Goal: Information Seeking & Learning: Learn about a topic

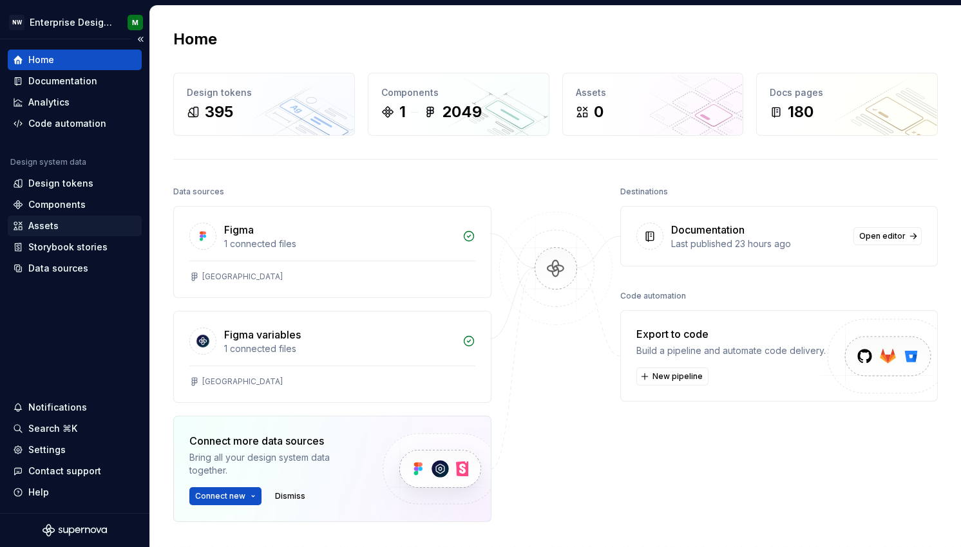
click at [46, 228] on div "Assets" at bounding box center [43, 226] width 30 height 13
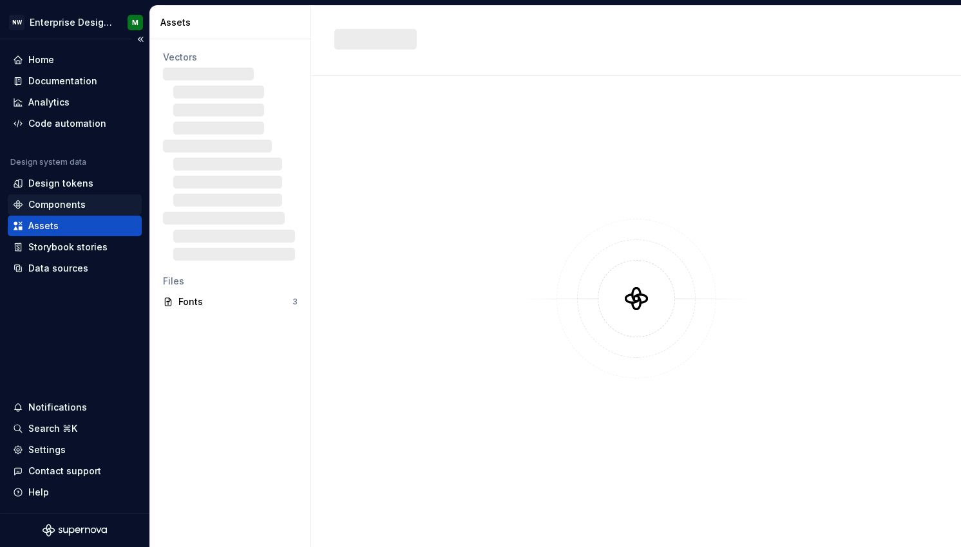
click at [46, 203] on div "Components" at bounding box center [56, 204] width 57 height 13
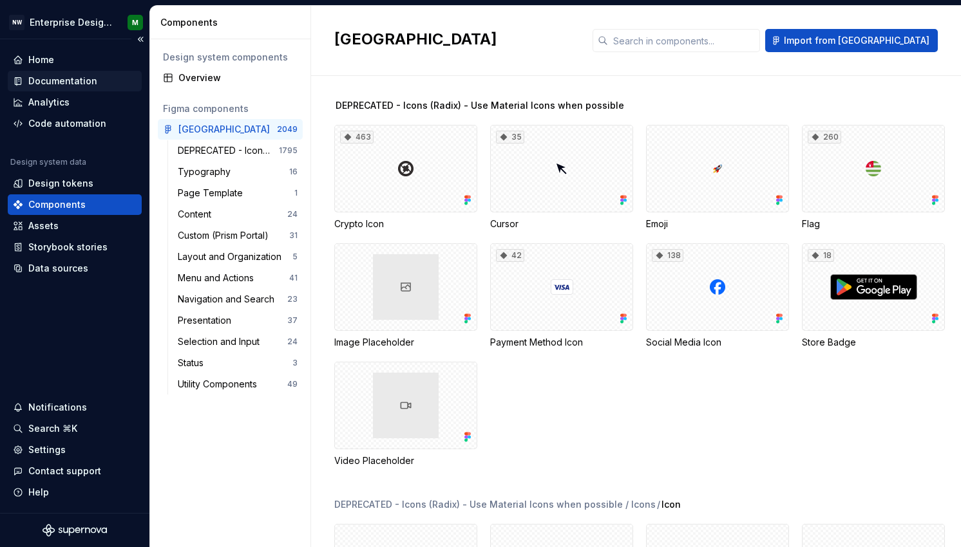
click at [57, 77] on div "Documentation" at bounding box center [62, 81] width 69 height 13
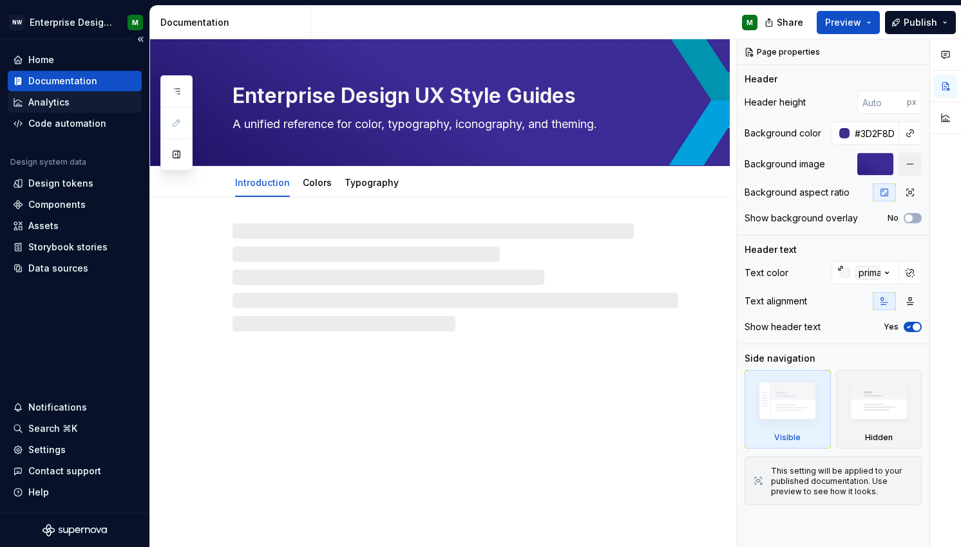
click at [40, 106] on div "Analytics" at bounding box center [48, 102] width 41 height 13
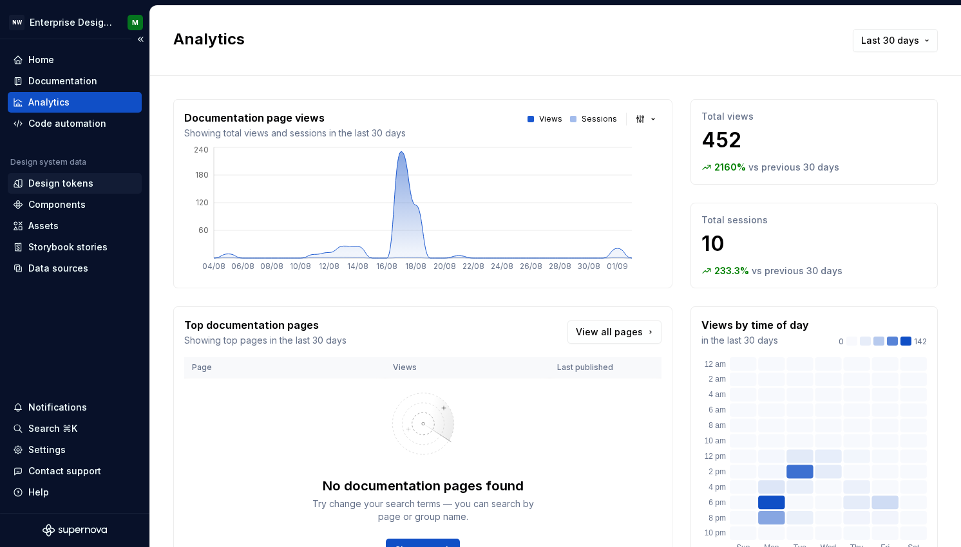
click at [57, 183] on div "Design tokens" at bounding box center [60, 183] width 65 height 13
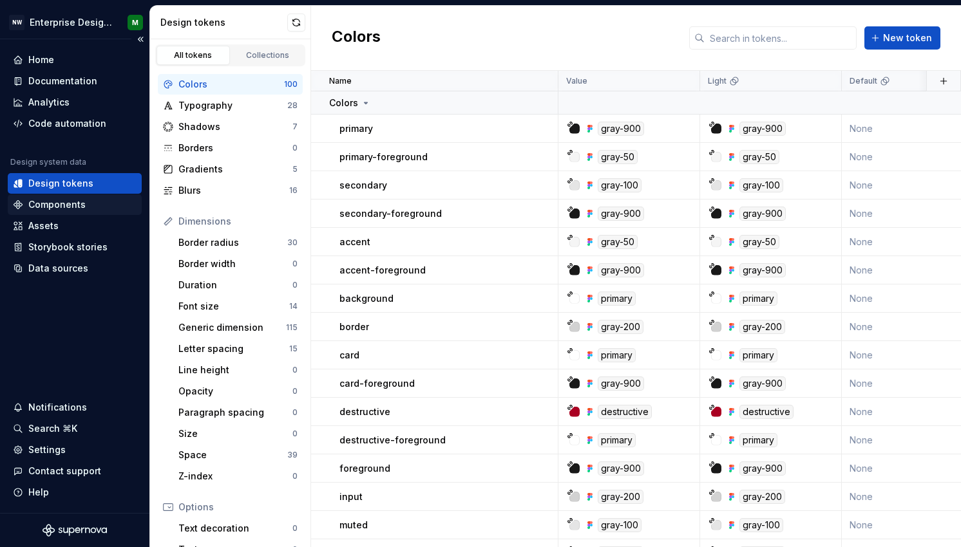
click at [57, 205] on div "Components" at bounding box center [56, 204] width 57 height 13
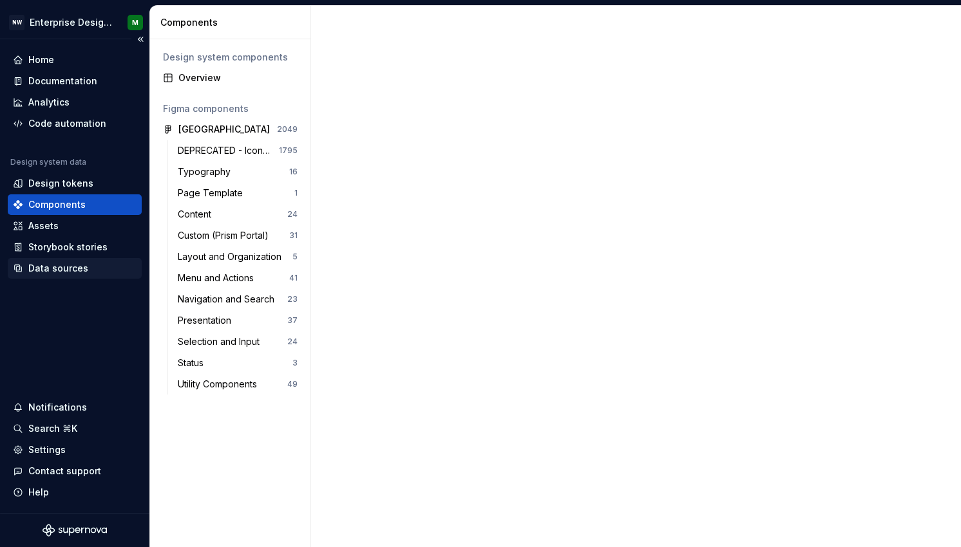
click at [48, 270] on div "Data sources" at bounding box center [58, 268] width 60 height 13
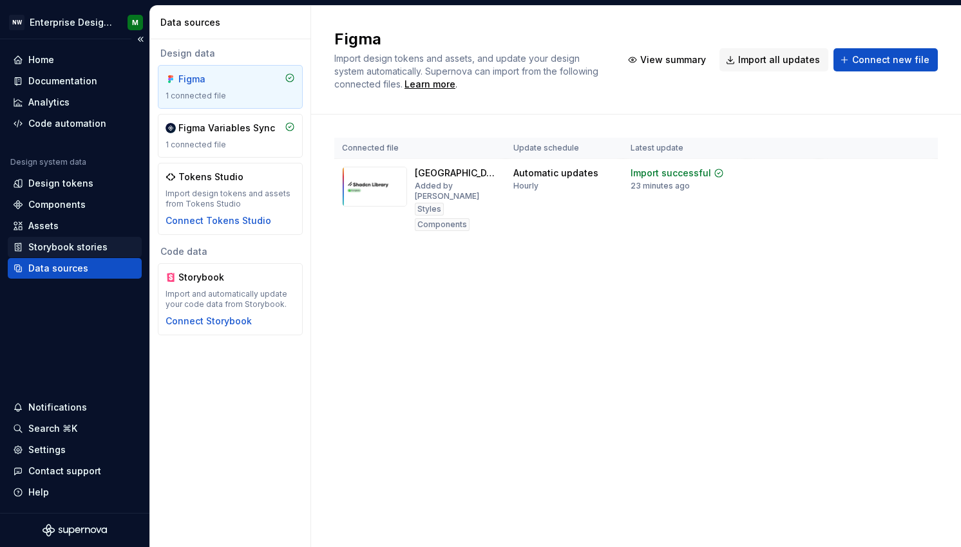
click at [42, 245] on div "Storybook stories" at bounding box center [67, 247] width 79 height 13
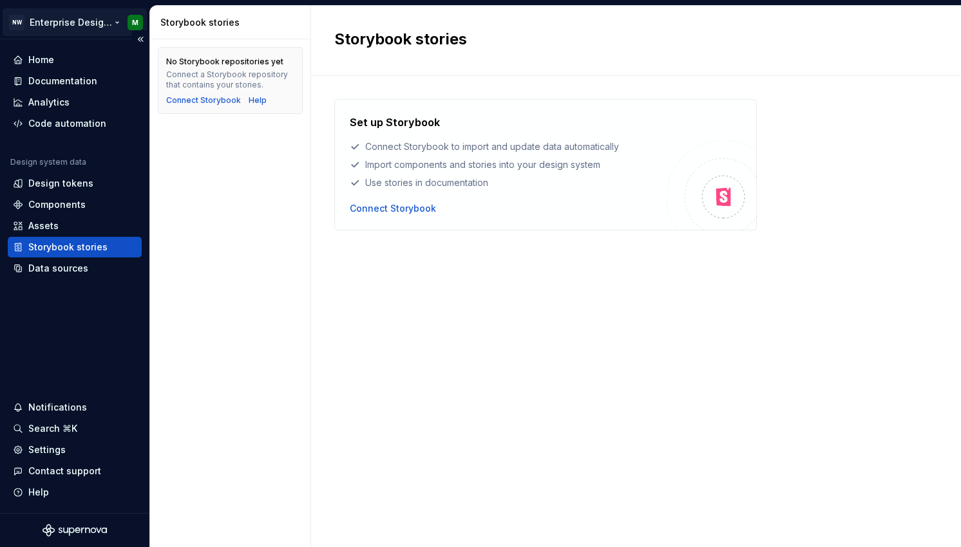
click at [90, 21] on html "NW Enterprise Design System M Home Documentation Analytics Code automation Desi…" at bounding box center [480, 273] width 961 height 547
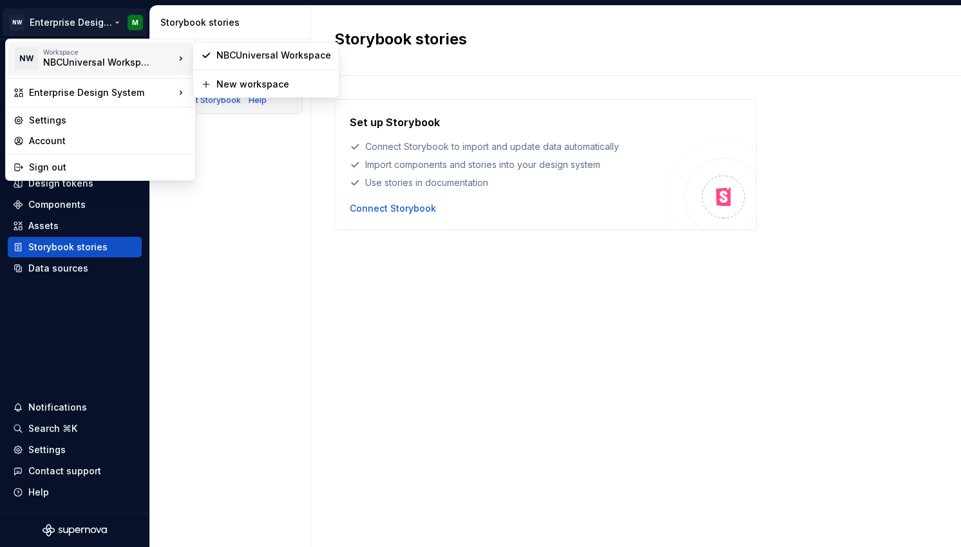
click at [95, 59] on div "NBCUniversal Workspace" at bounding box center [97, 62] width 109 height 13
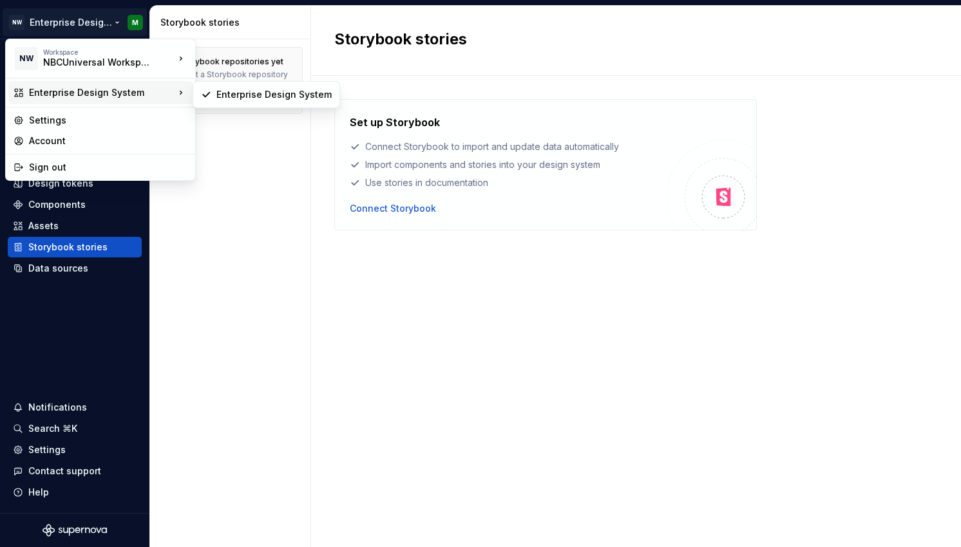
click at [109, 91] on div "Enterprise Design System" at bounding box center [102, 92] width 146 height 13
click at [88, 297] on html "NW Enterprise Design System M Home Documentation Analytics Code automation Desi…" at bounding box center [480, 273] width 961 height 547
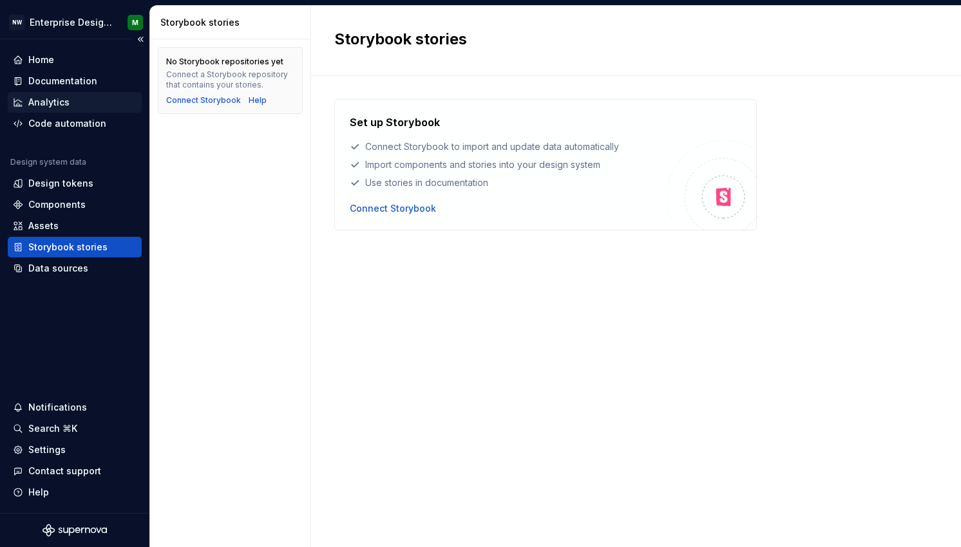
click at [50, 103] on div "Analytics" at bounding box center [48, 102] width 41 height 13
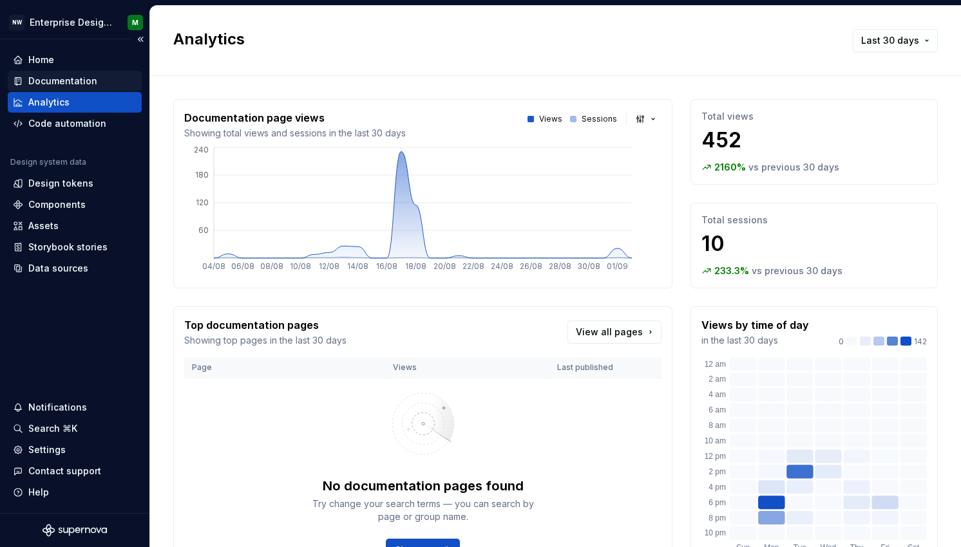
click at [74, 75] on div "Documentation" at bounding box center [62, 81] width 69 height 13
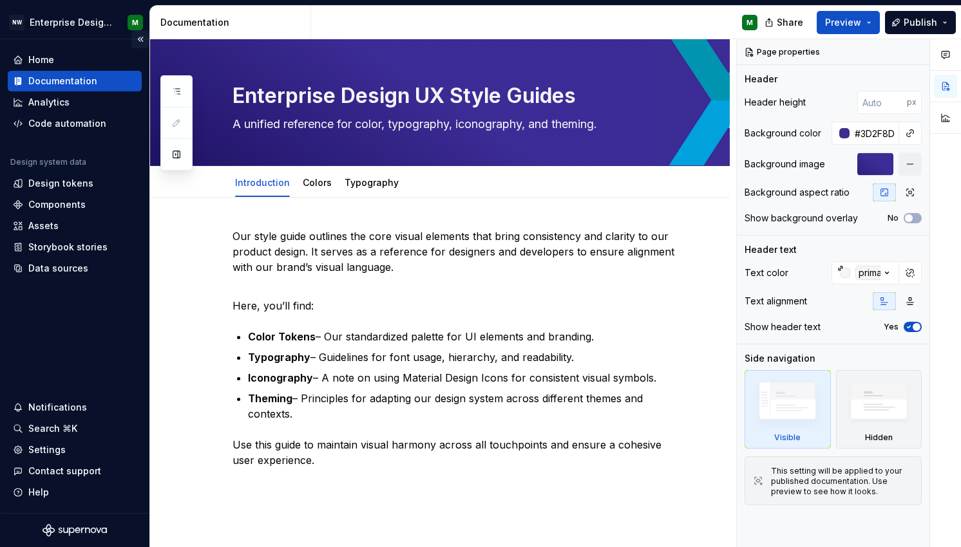
click at [140, 39] on button "Collapse sidebar" at bounding box center [140, 39] width 18 height 18
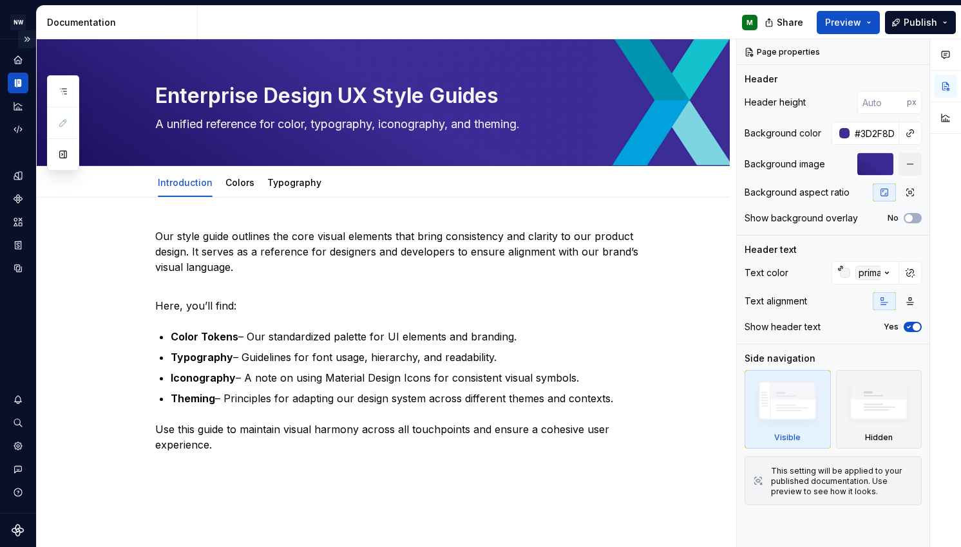
click at [28, 39] on button "Expand sidebar" at bounding box center [27, 39] width 18 height 18
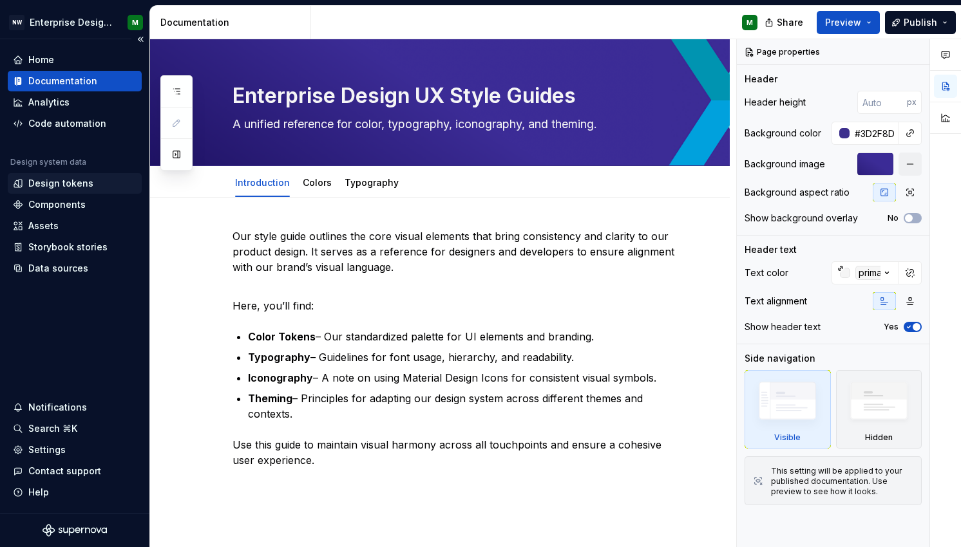
click at [71, 182] on div "Design tokens" at bounding box center [60, 183] width 65 height 13
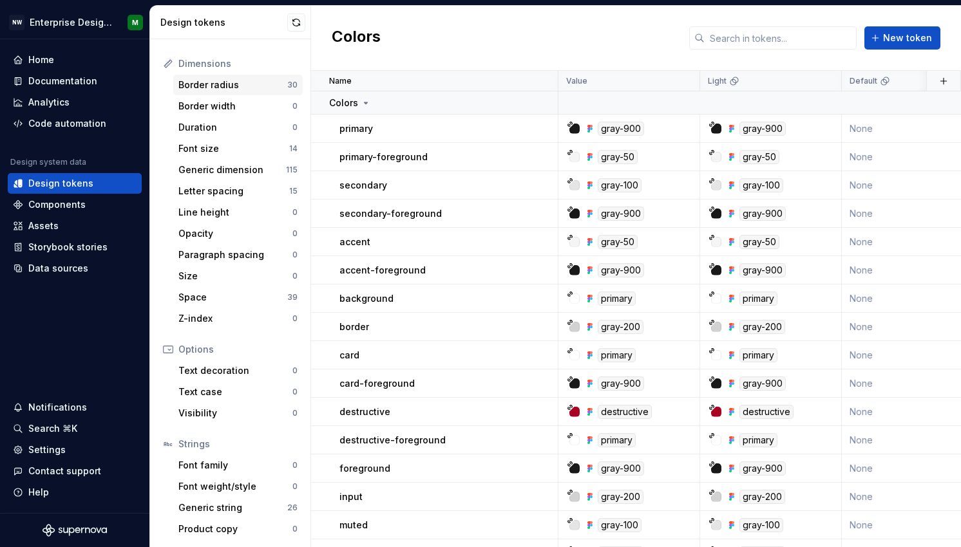
scroll to position [158, 0]
click at [60, 202] on div "Components" at bounding box center [56, 204] width 57 height 13
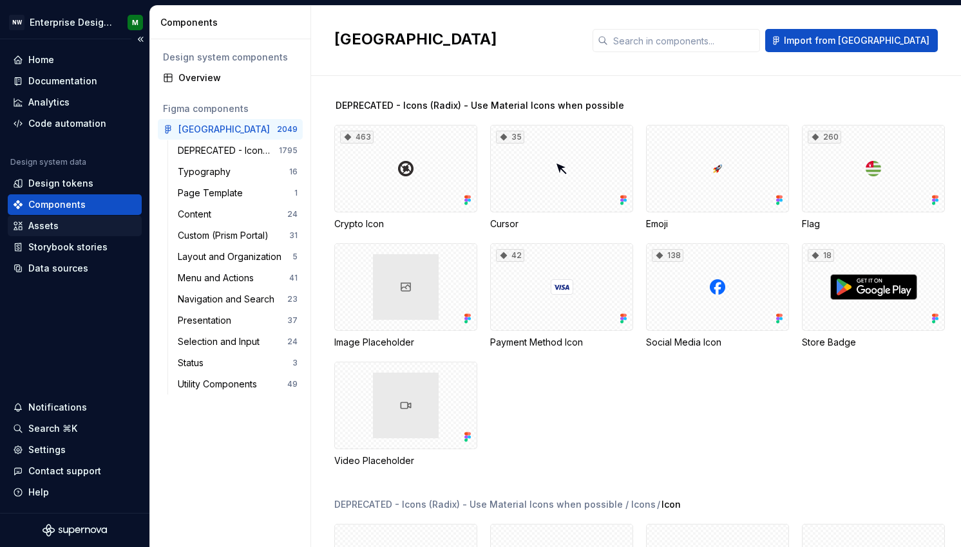
click at [53, 226] on div "Assets" at bounding box center [43, 226] width 30 height 13
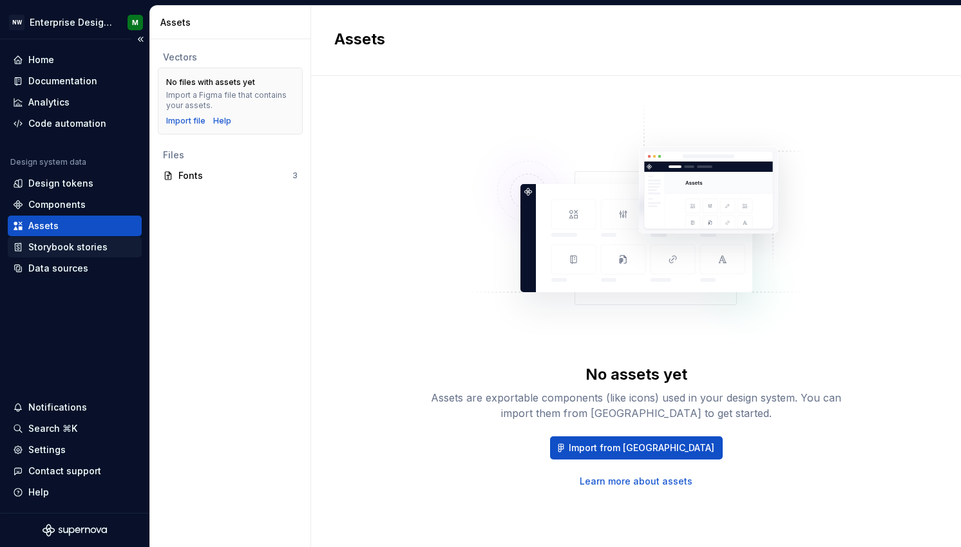
click at [52, 249] on div "Storybook stories" at bounding box center [67, 247] width 79 height 13
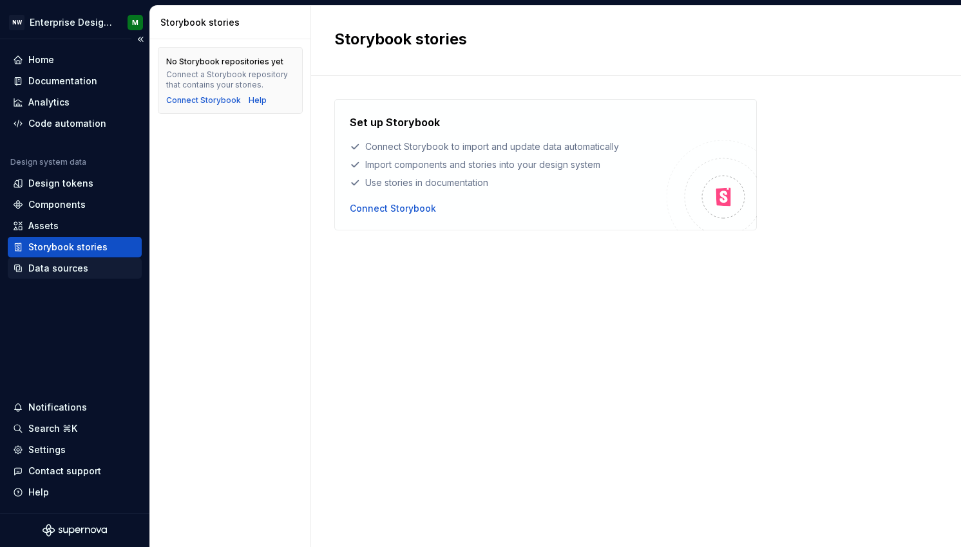
click at [50, 264] on div "Data sources" at bounding box center [58, 268] width 60 height 13
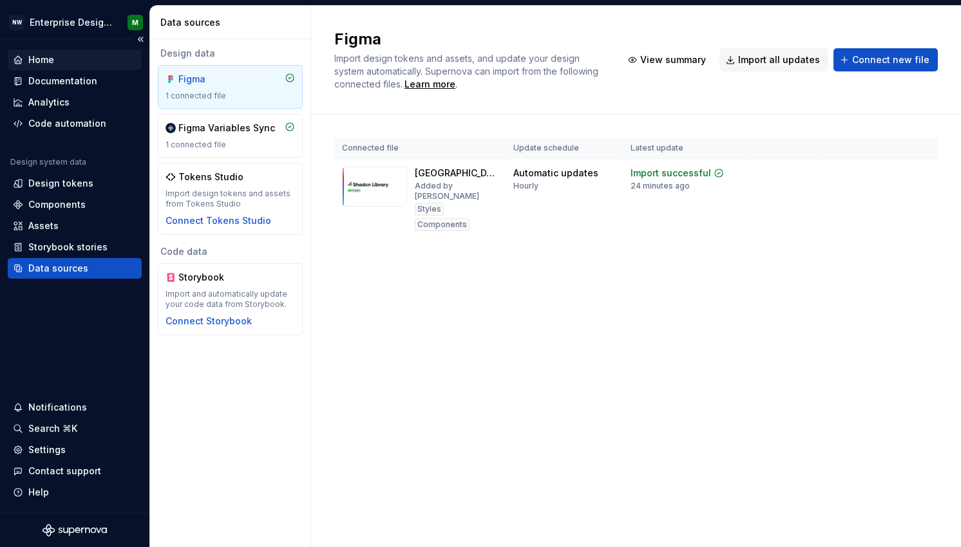
click at [50, 57] on div "Home" at bounding box center [41, 59] width 26 height 13
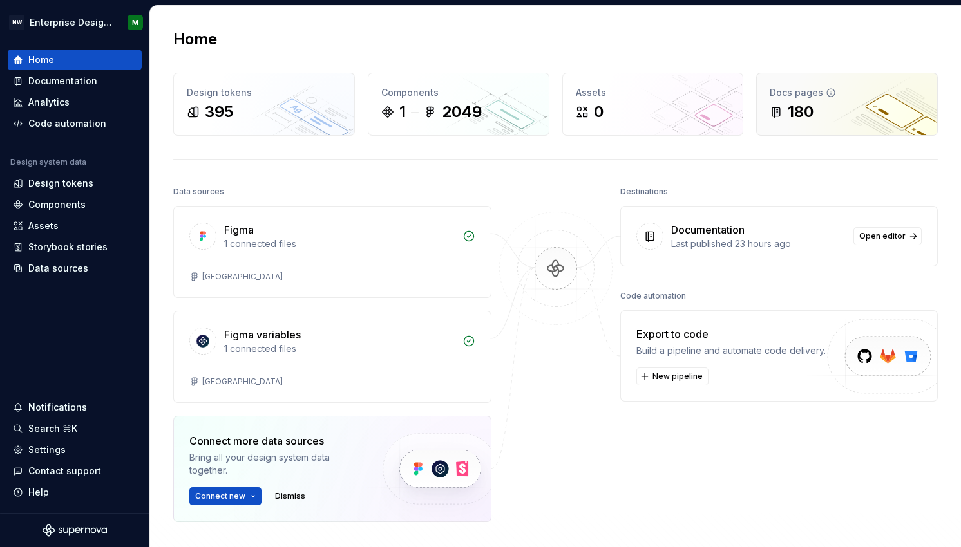
click at [802, 103] on div "180" at bounding box center [801, 112] width 26 height 21
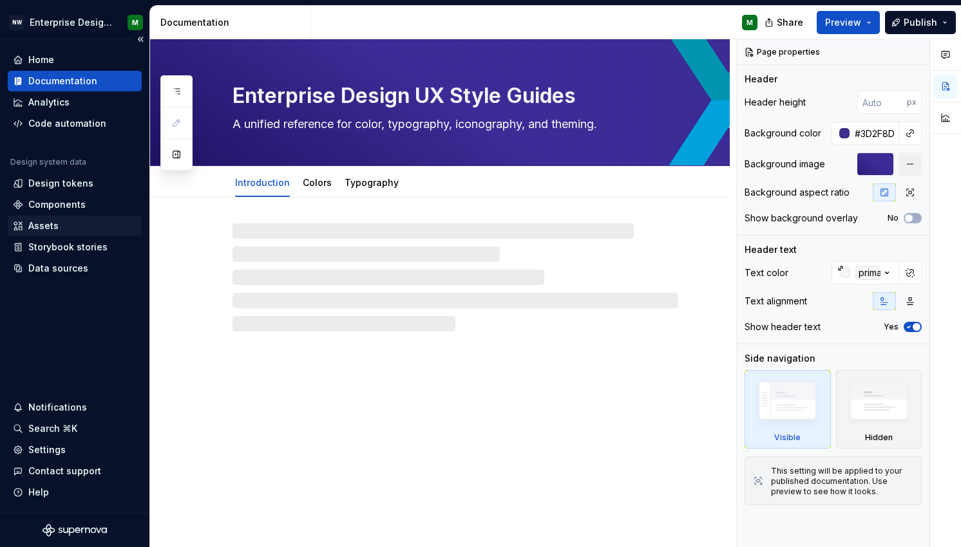
type textarea "*"
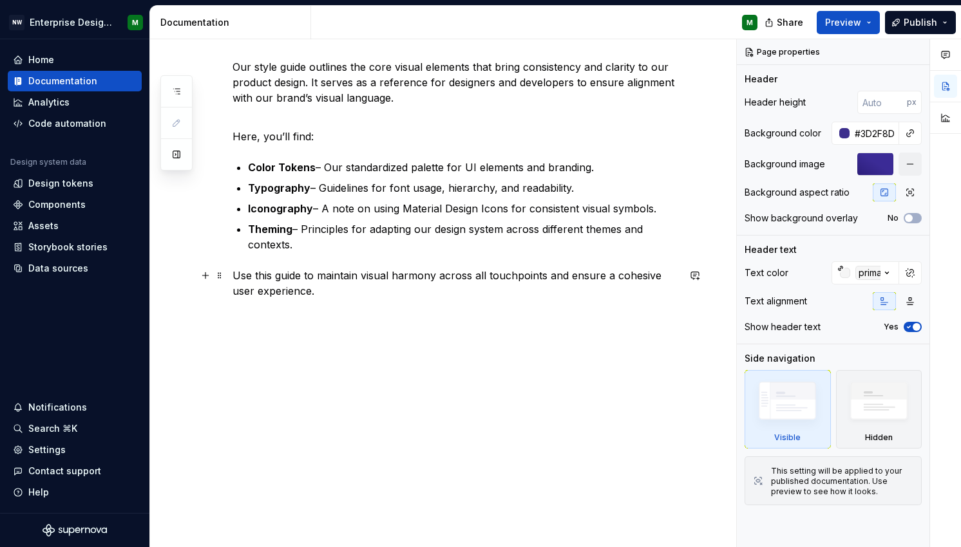
scroll to position [169, 0]
click at [49, 102] on div "Analytics" at bounding box center [48, 102] width 41 height 13
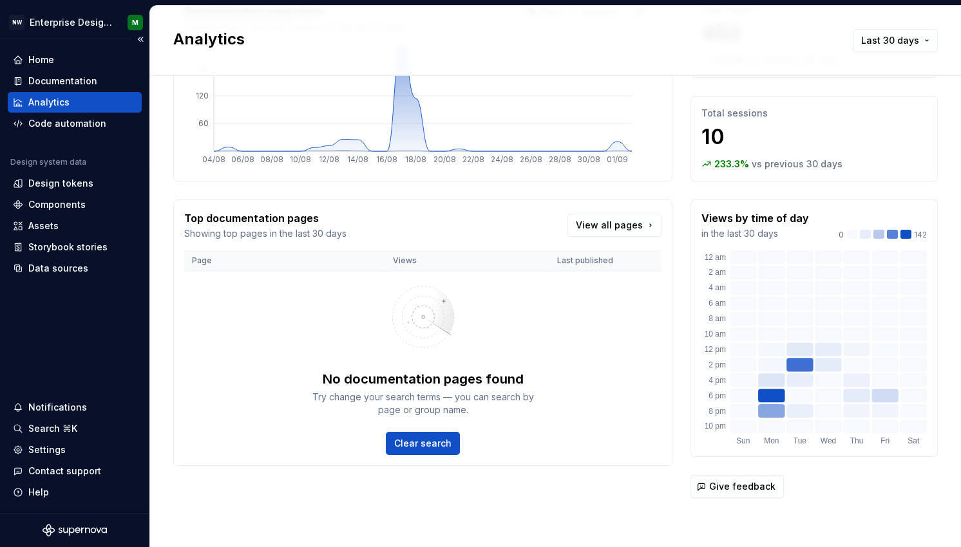
scroll to position [107, 0]
click at [49, 274] on div "Data sources" at bounding box center [58, 268] width 60 height 13
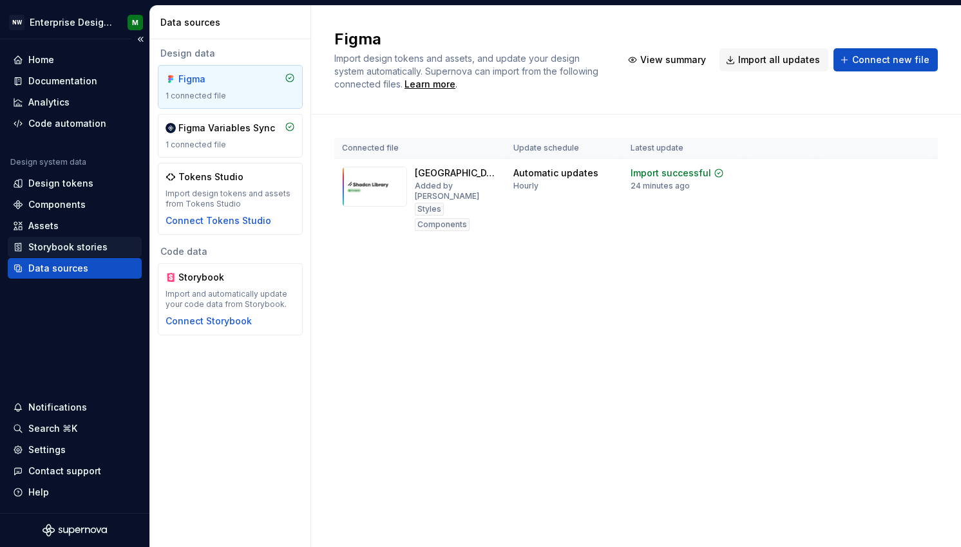
click at [53, 247] on div "Storybook stories" at bounding box center [67, 247] width 79 height 13
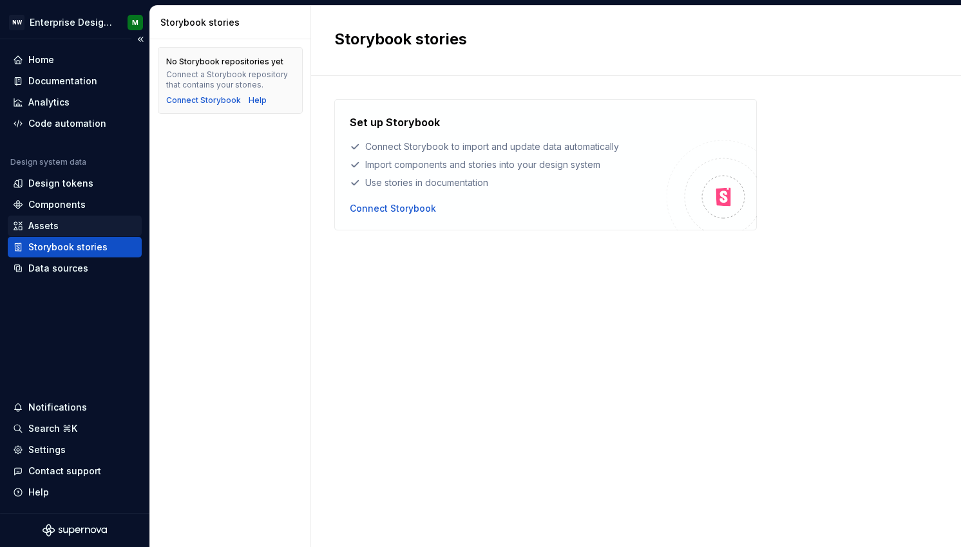
click at [46, 226] on div "Assets" at bounding box center [43, 226] width 30 height 13
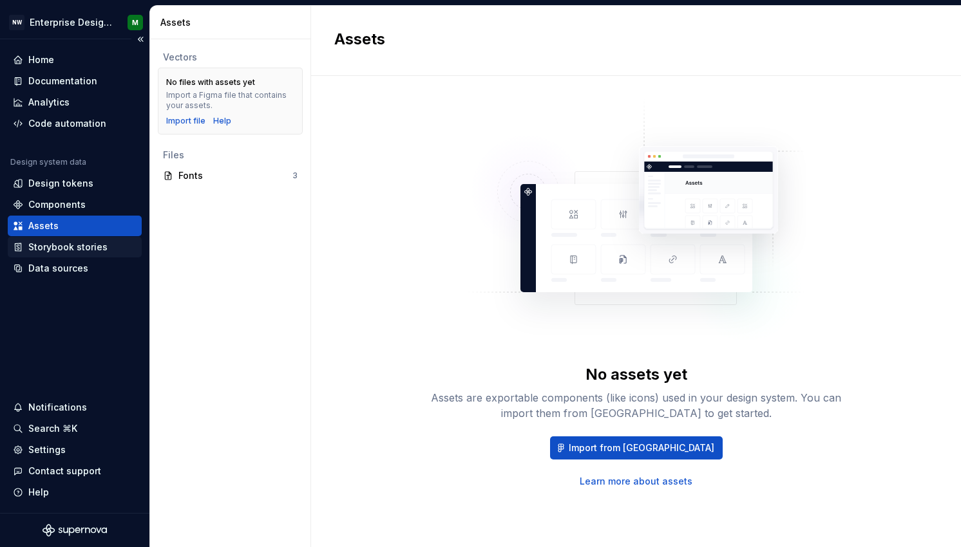
click at [50, 248] on div "Storybook stories" at bounding box center [67, 247] width 79 height 13
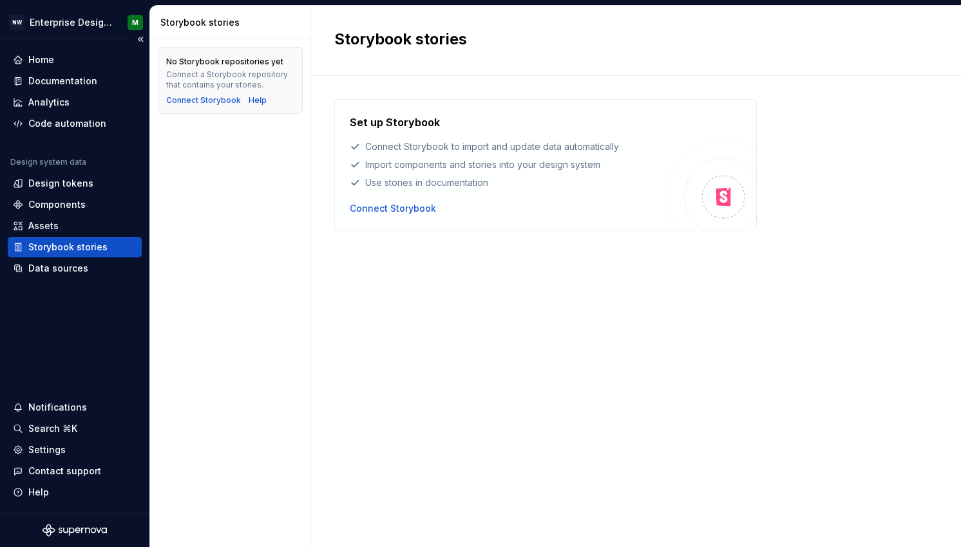
click at [50, 215] on div "Design system data Design tokens Components Assets Storybook stories Data sourc…" at bounding box center [75, 218] width 134 height 122
click at [51, 207] on div "Components" at bounding box center [56, 204] width 57 height 13
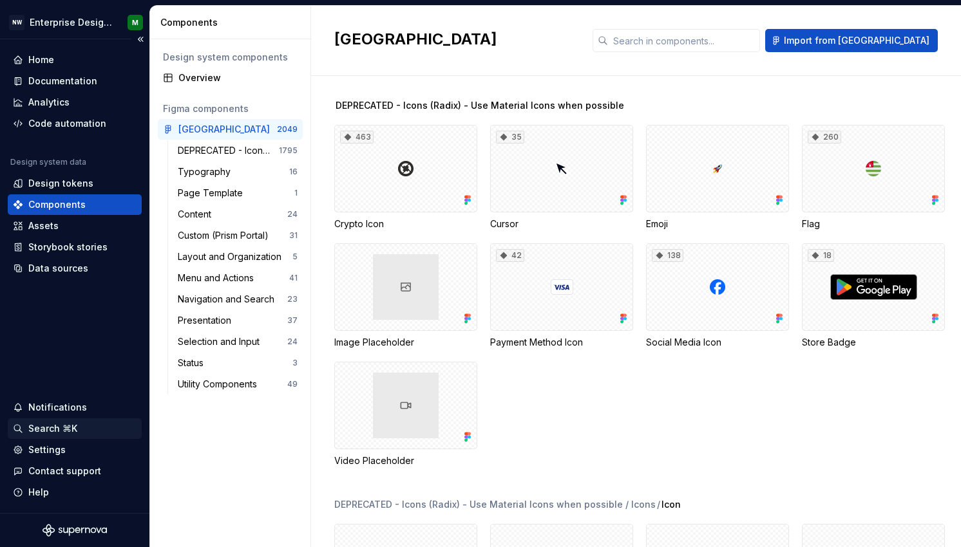
click at [44, 430] on div "Search ⌘K" at bounding box center [52, 428] width 49 height 13
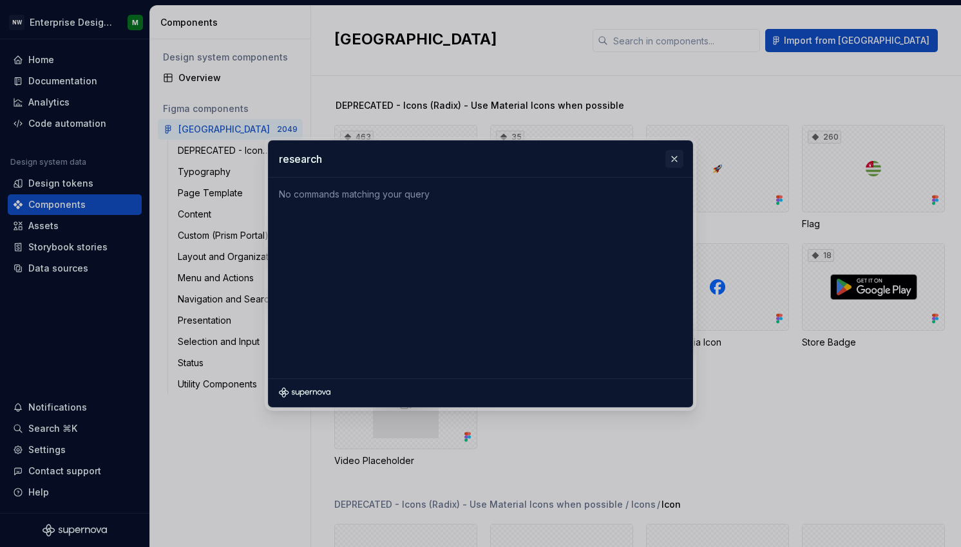
type input "research"
click at [672, 160] on button "button" at bounding box center [674, 159] width 18 height 18
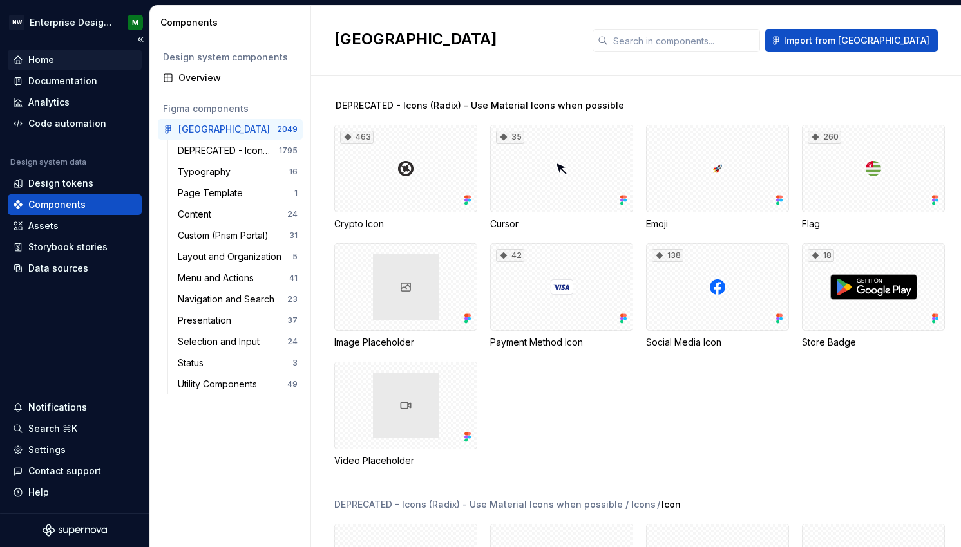
click at [39, 59] on div "Home" at bounding box center [41, 59] width 26 height 13
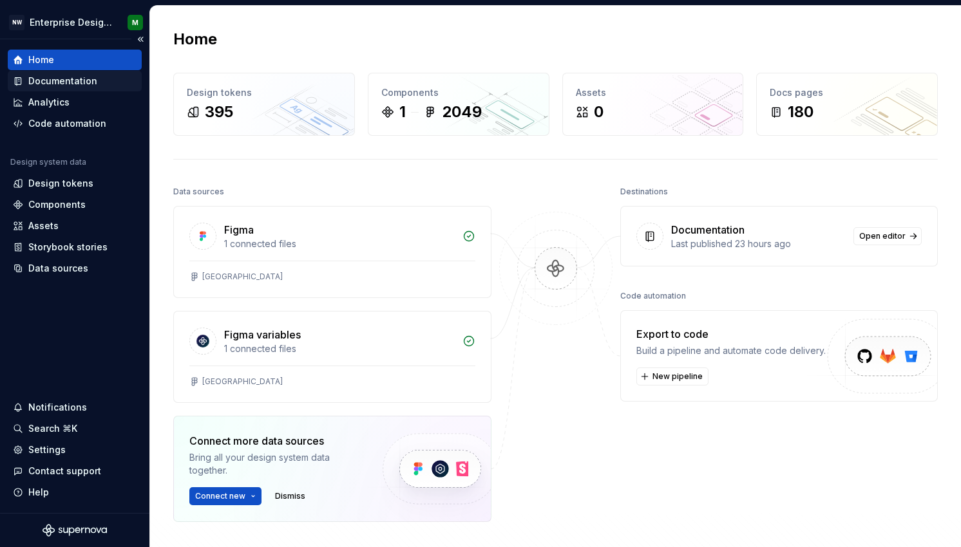
click at [48, 84] on div "Documentation" at bounding box center [62, 81] width 69 height 13
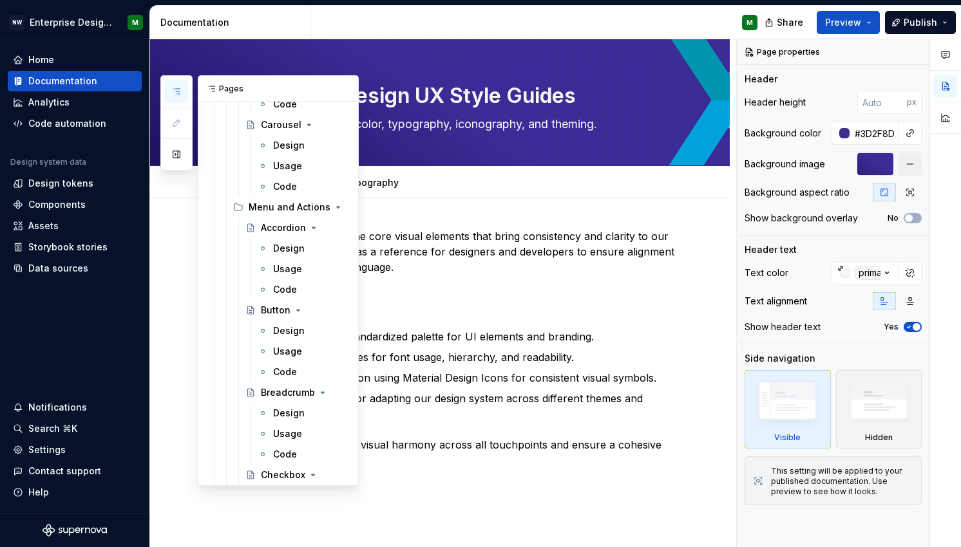
scroll to position [349, 0]
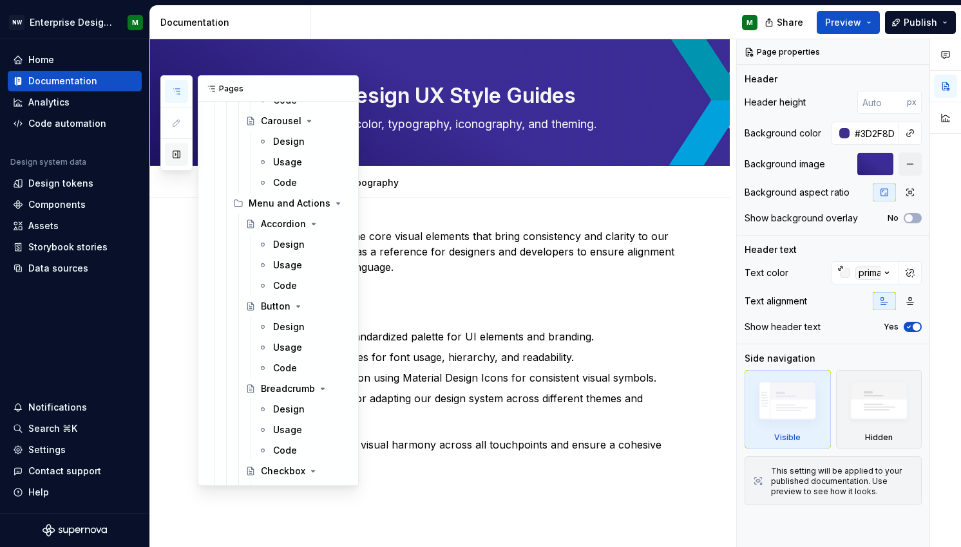
click at [176, 152] on button "button" at bounding box center [176, 154] width 23 height 23
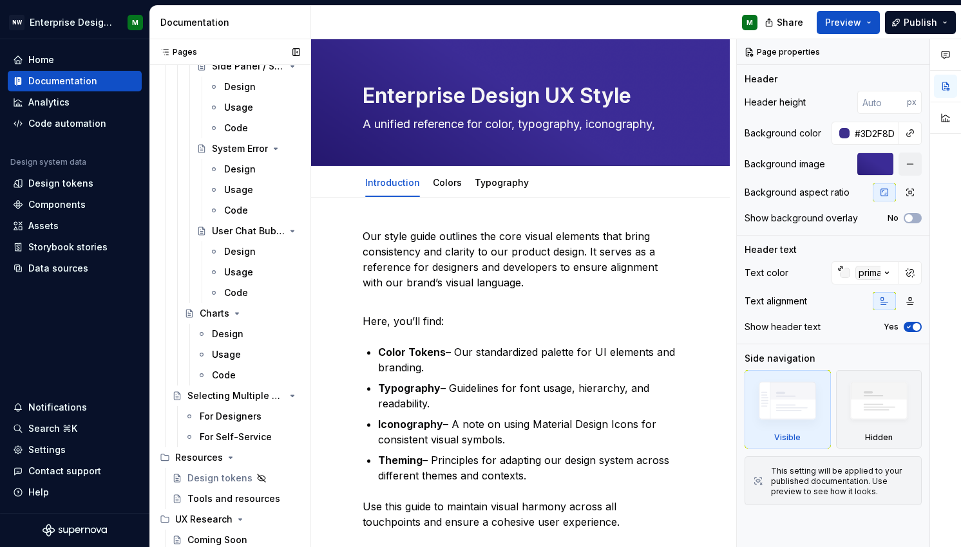
scroll to position [4695, 0]
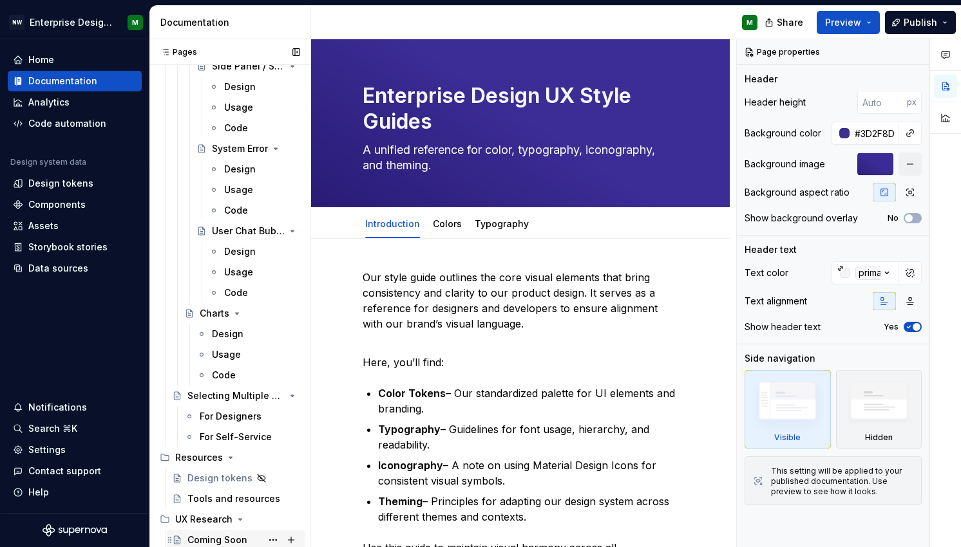
click at [218, 537] on div "Coming Soon" at bounding box center [217, 540] width 60 height 13
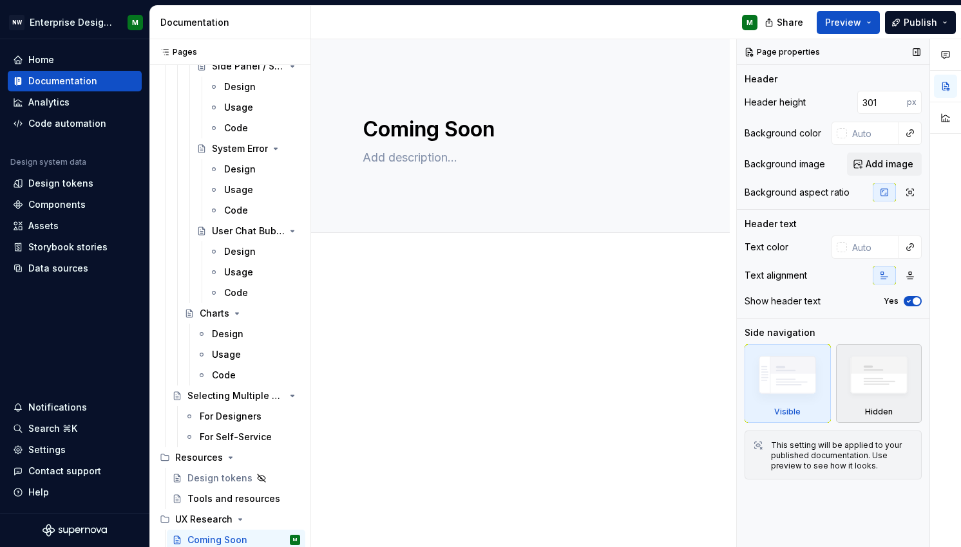
type textarea "*"
